Goal: Task Accomplishment & Management: Manage account settings

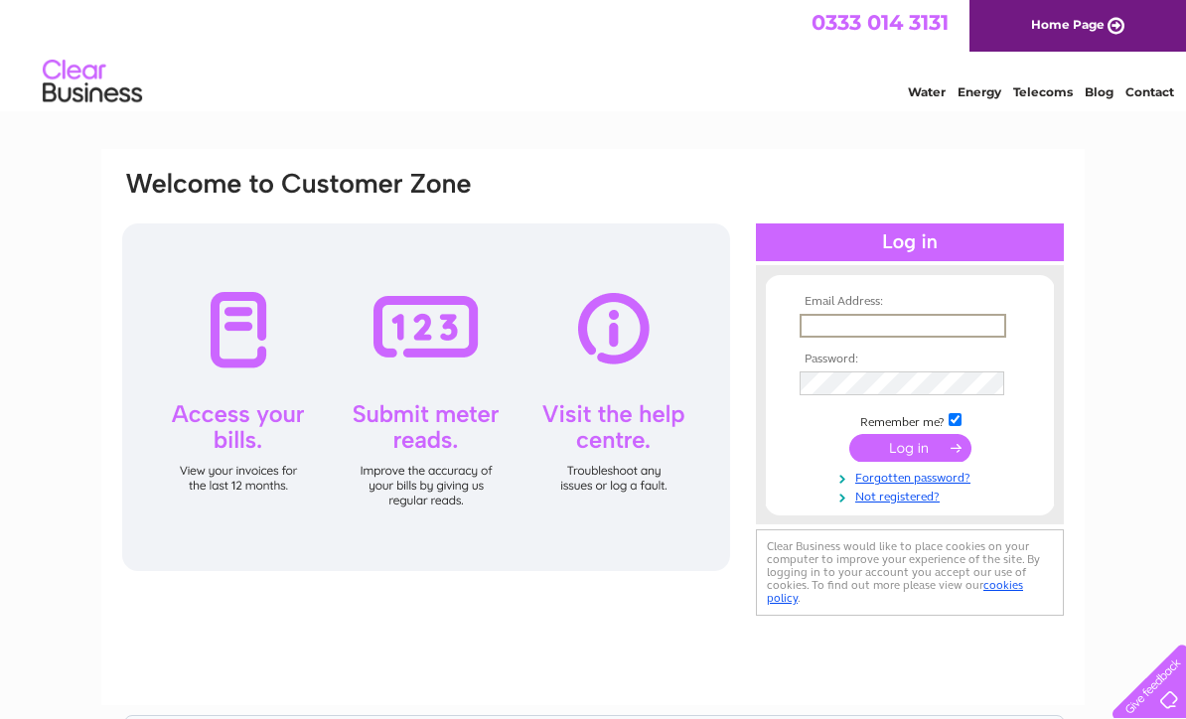
type input "richardbexton@icloud.com"
click at [910, 449] on input "submit" at bounding box center [910, 448] width 122 height 28
click at [931, 450] on input "submit" at bounding box center [910, 446] width 122 height 28
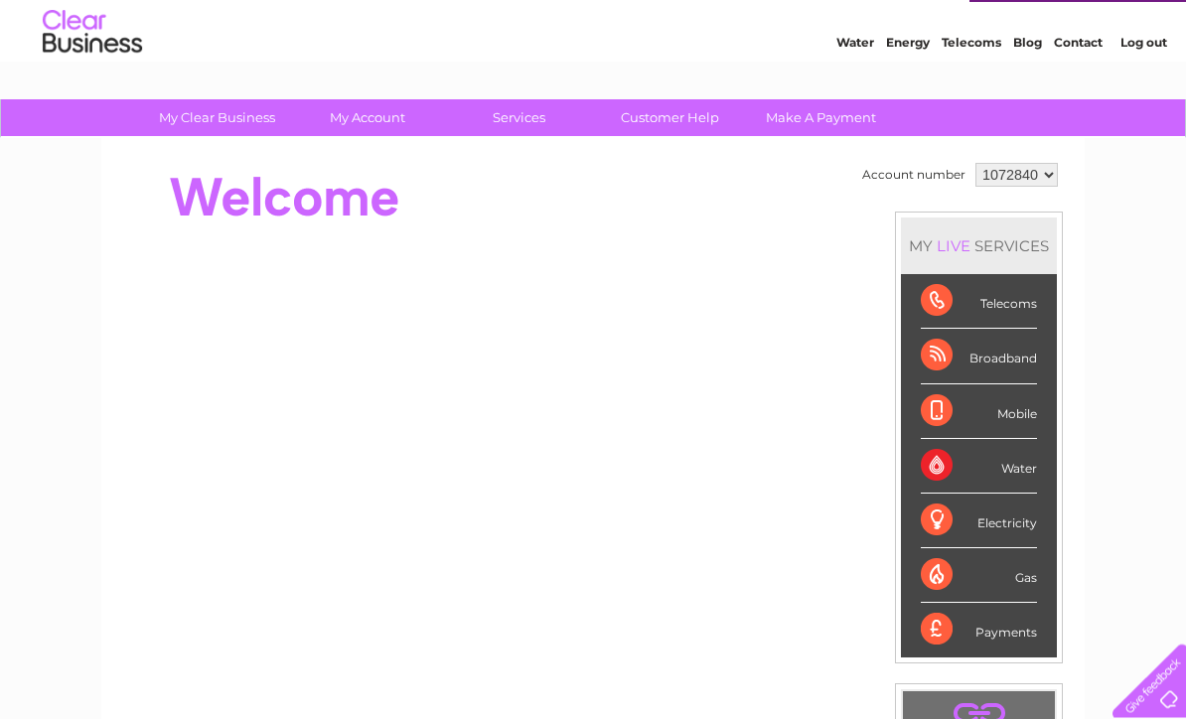
scroll to position [48, 0]
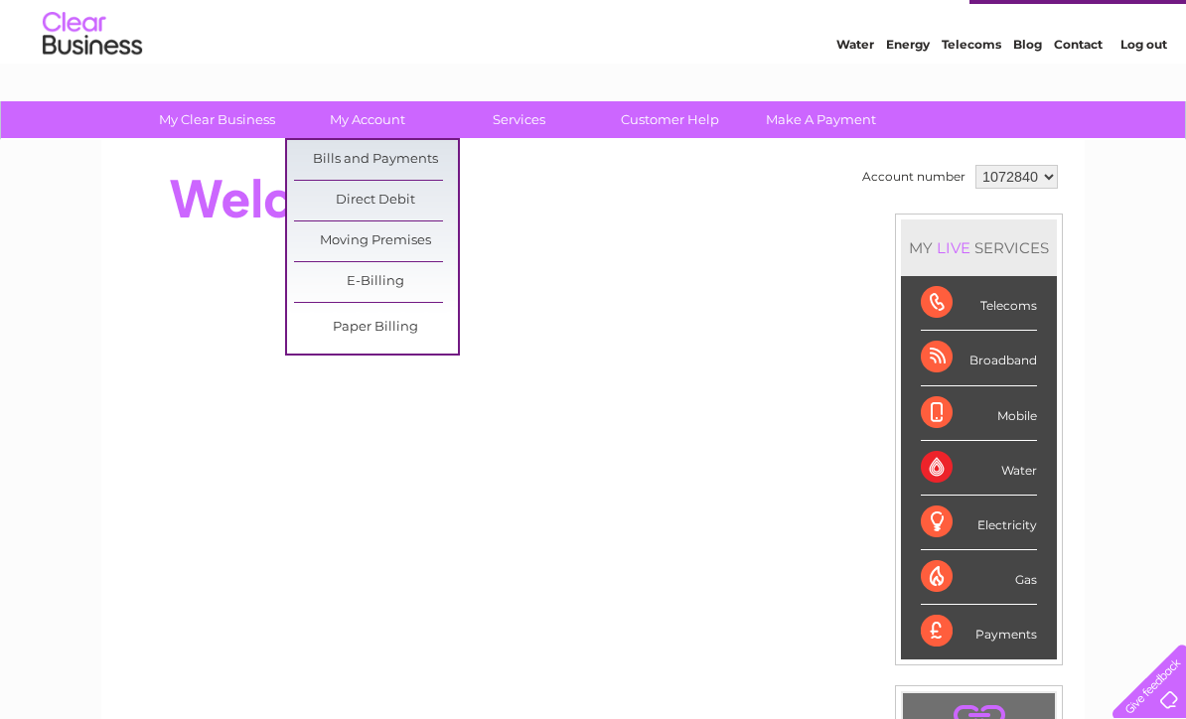
click at [420, 164] on link "Bills and Payments" at bounding box center [376, 160] width 164 height 40
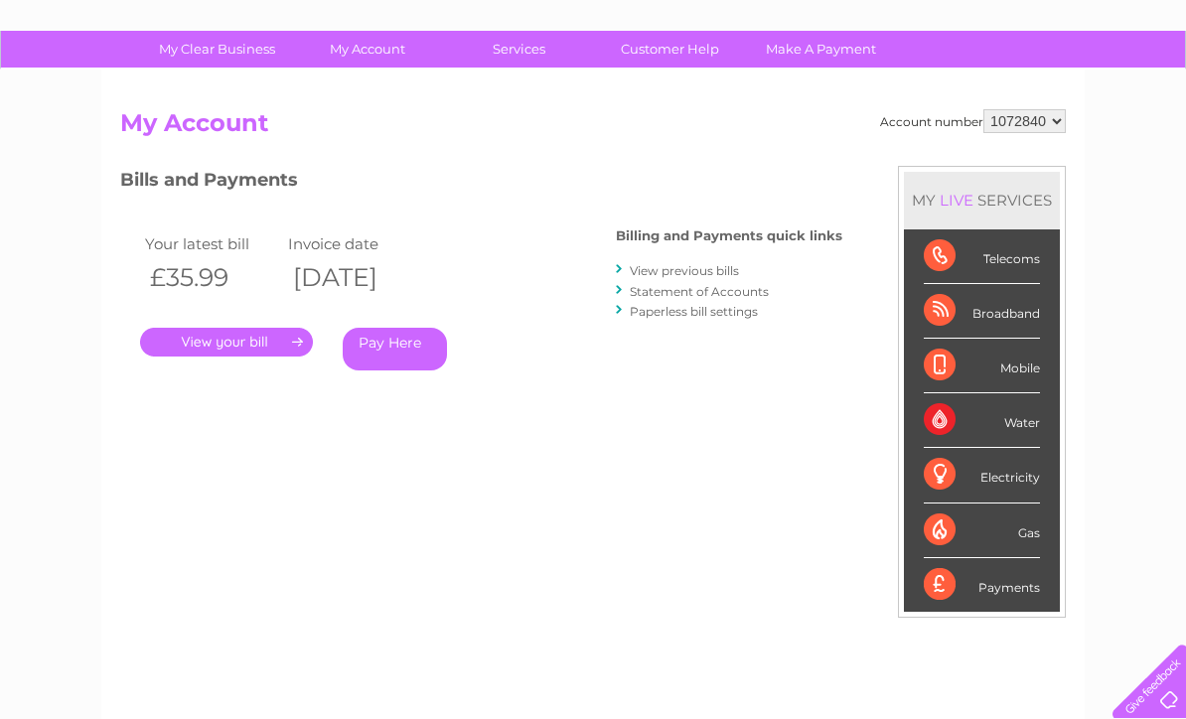
scroll to position [117, 0]
click at [289, 336] on link "." at bounding box center [226, 343] width 173 height 29
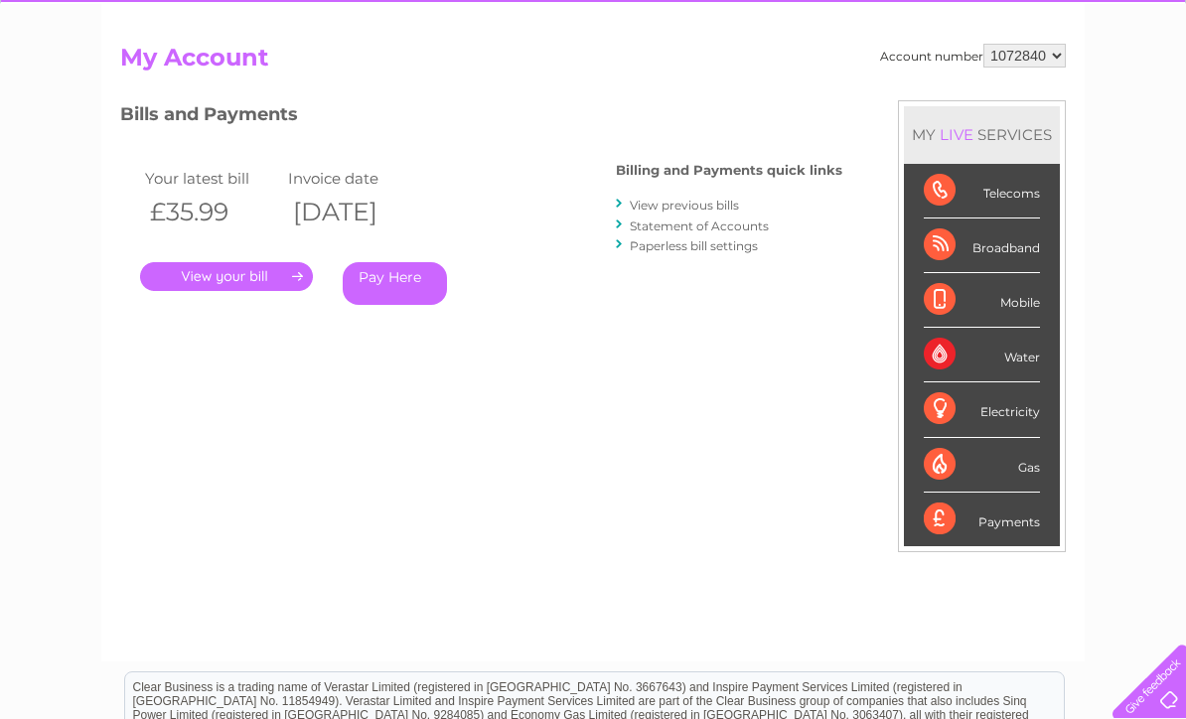
click at [715, 204] on link "View previous bills" at bounding box center [684, 205] width 109 height 15
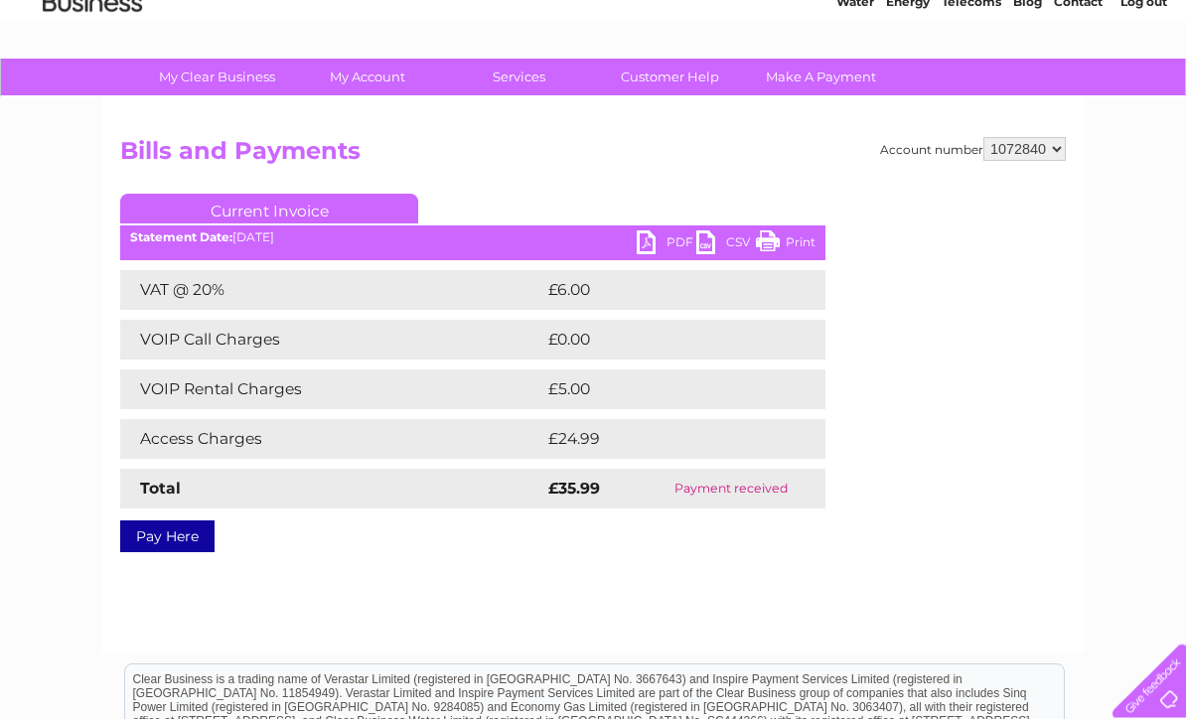
scroll to position [89, 0]
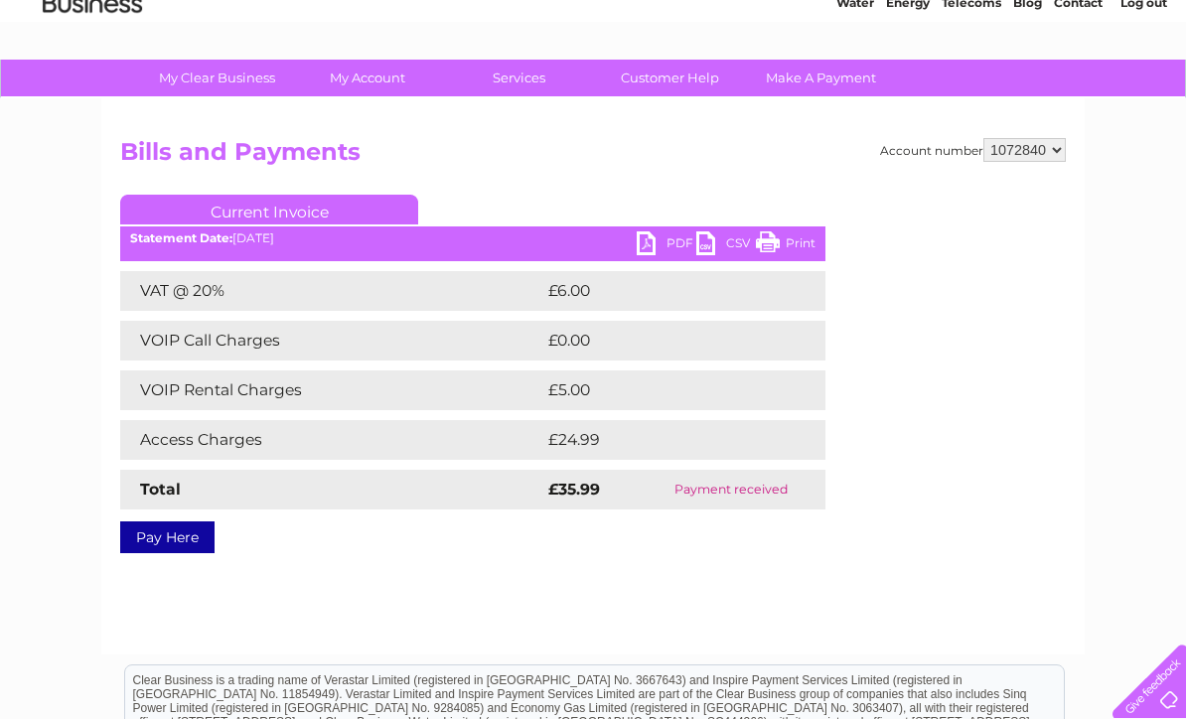
click at [667, 244] on link "PDF" at bounding box center [667, 245] width 60 height 29
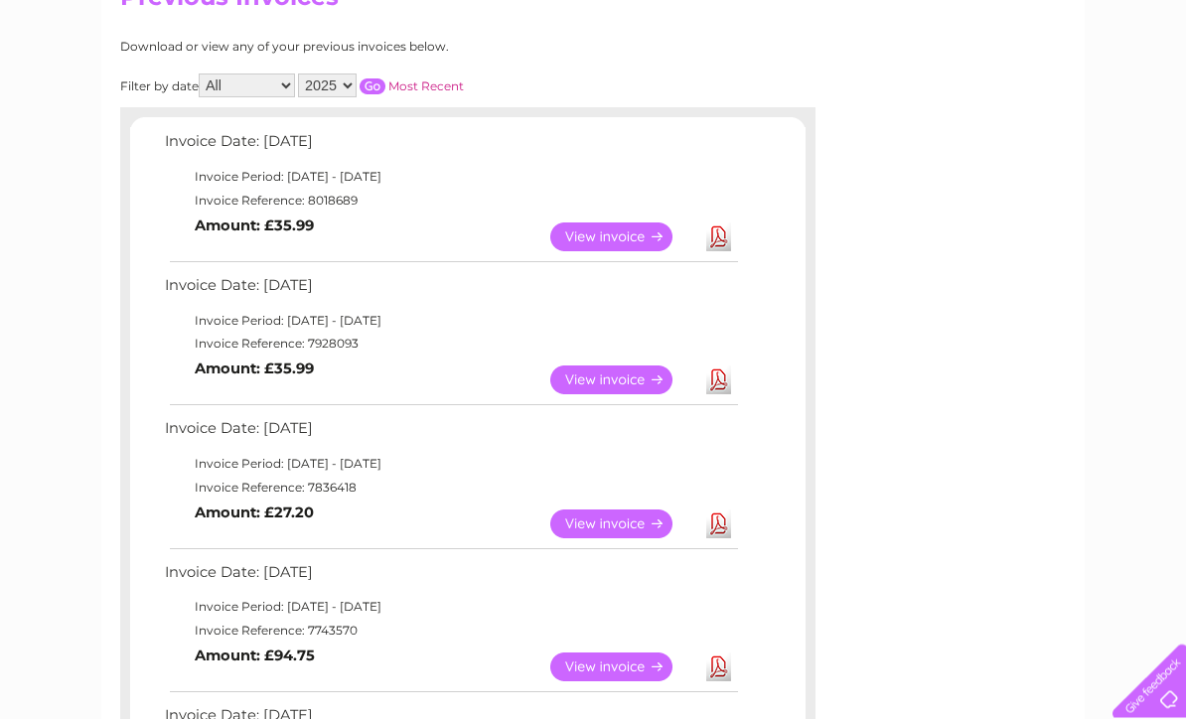
scroll to position [247, 0]
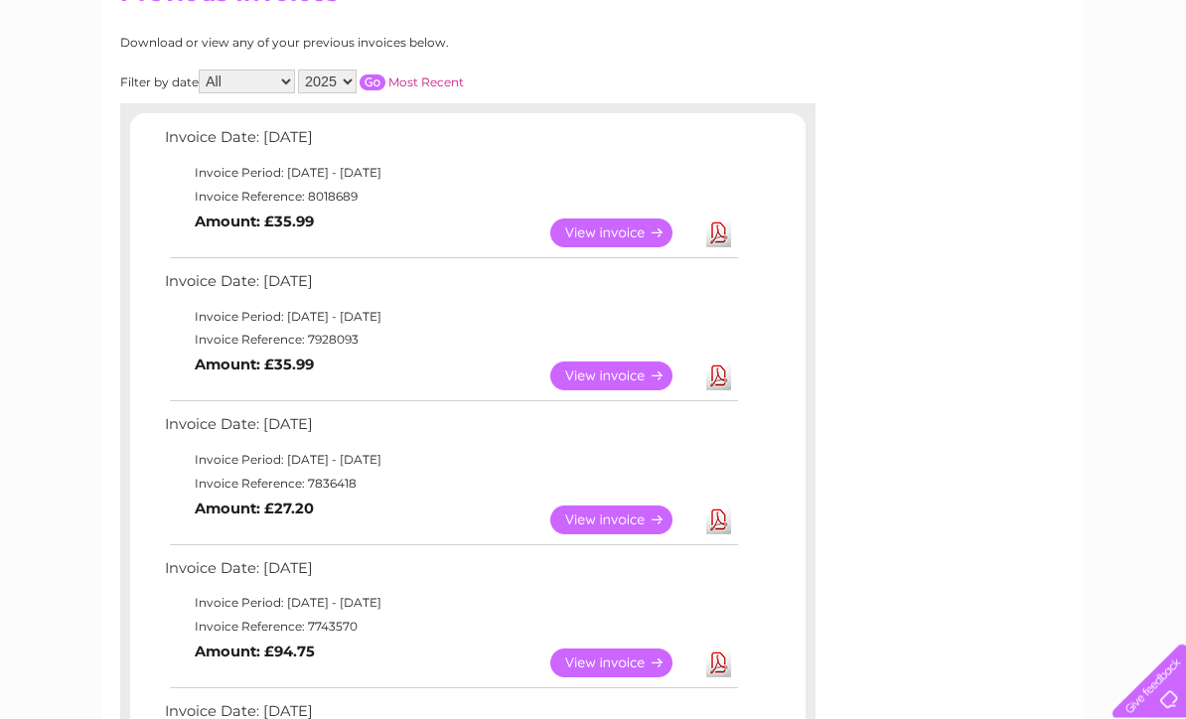
click at [628, 525] on link "View" at bounding box center [623, 521] width 146 height 29
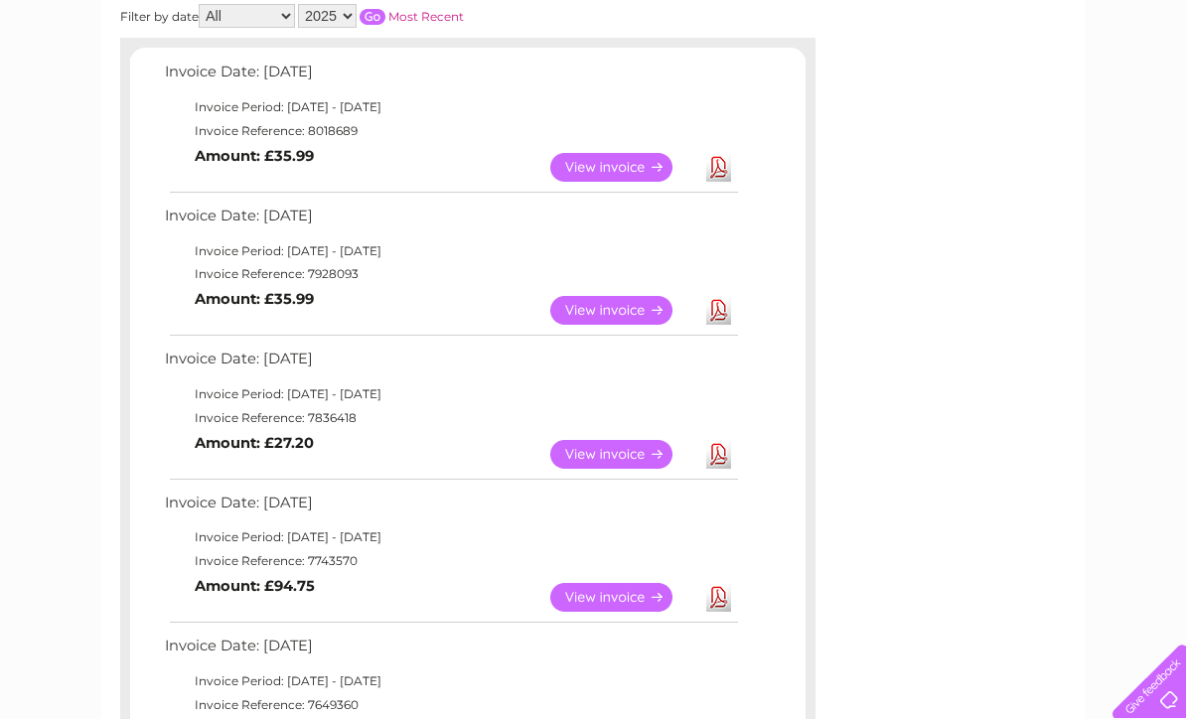
click at [633, 307] on link "View" at bounding box center [623, 310] width 146 height 29
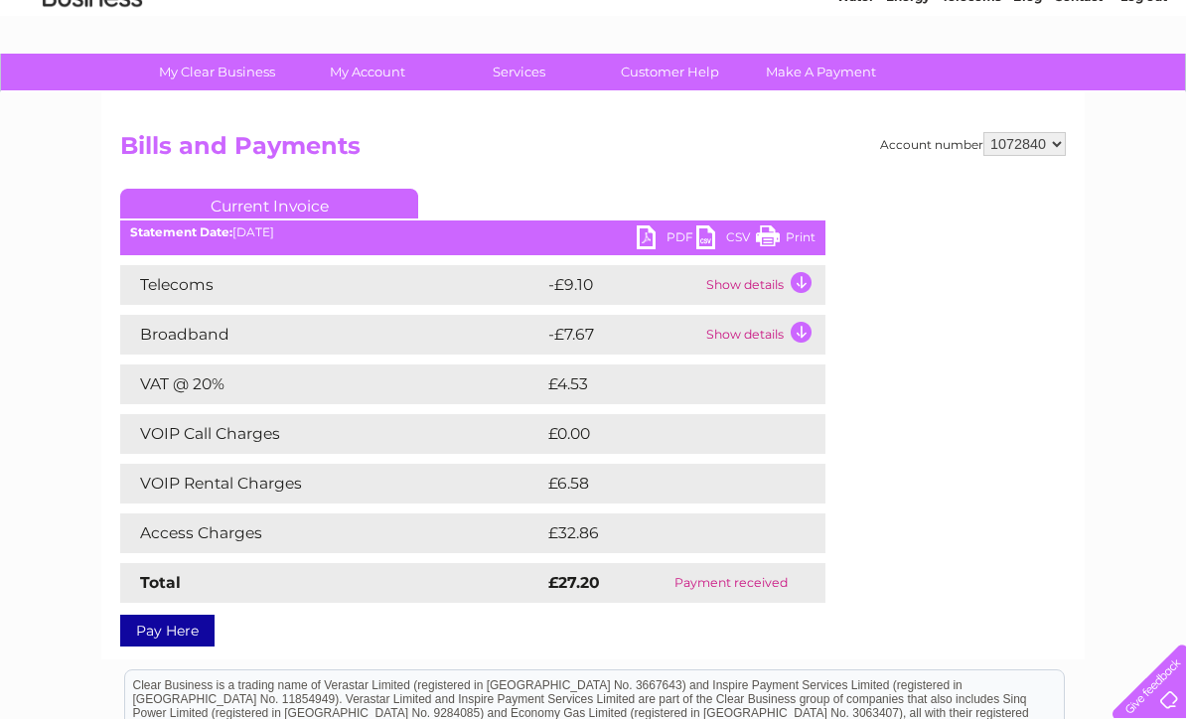
scroll to position [98, 0]
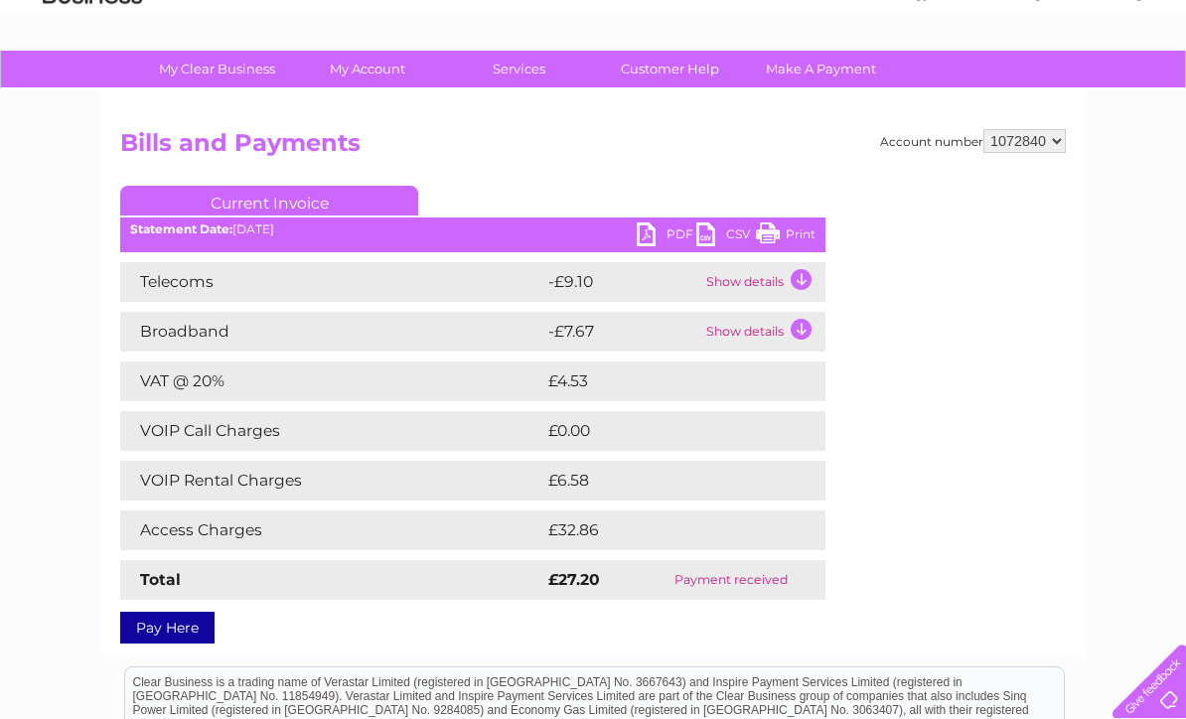
click at [663, 238] on link "PDF" at bounding box center [667, 237] width 60 height 29
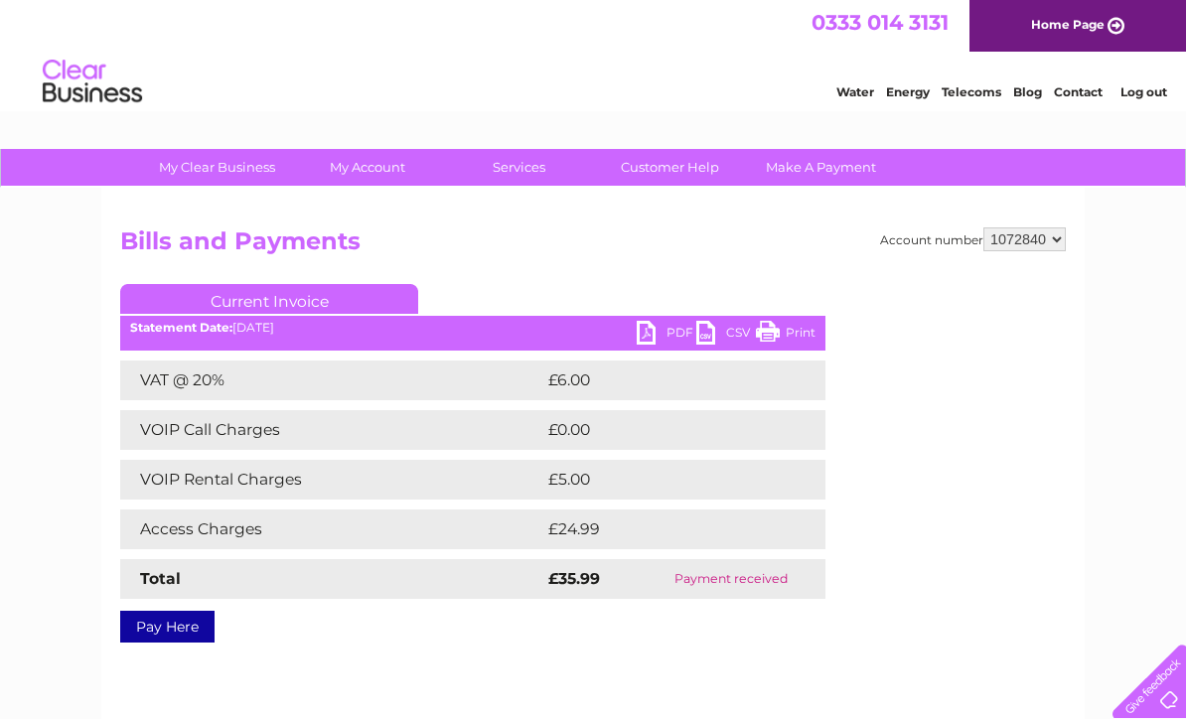
click at [676, 329] on link "PDF" at bounding box center [667, 335] width 60 height 29
